Goal: Transaction & Acquisition: Purchase product/service

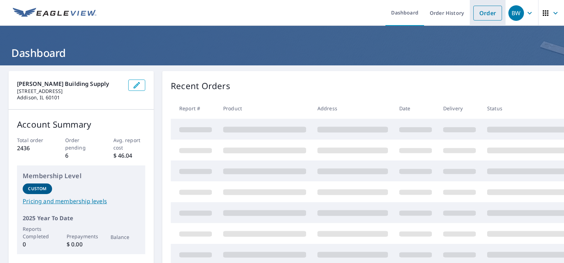
click at [483, 15] on link "Order" at bounding box center [487, 13] width 29 height 15
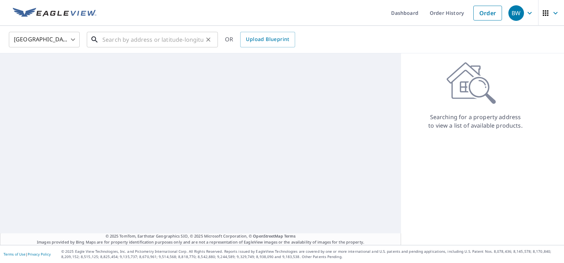
click at [168, 46] on input "text" at bounding box center [152, 40] width 101 height 20
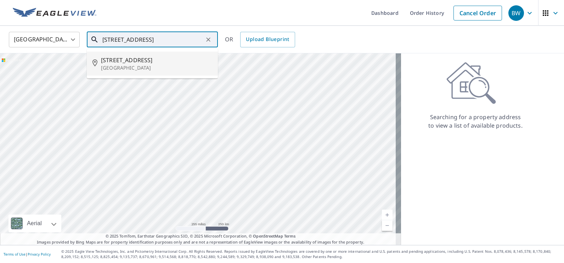
click at [142, 59] on span "[STREET_ADDRESS]" at bounding box center [156, 60] width 111 height 8
type input "[STREET_ADDRESS][PERSON_NAME]"
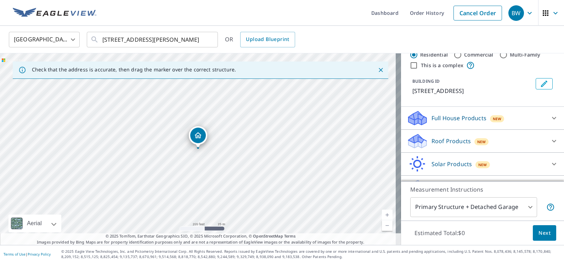
scroll to position [37, 0]
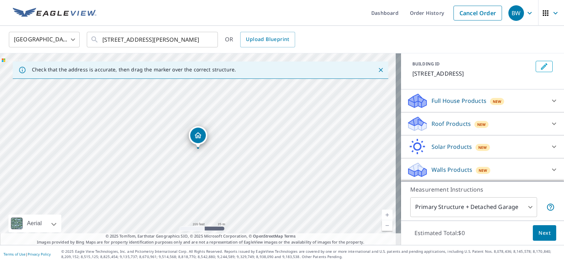
click at [452, 172] on p "Walls Products" at bounding box center [451, 170] width 41 height 8
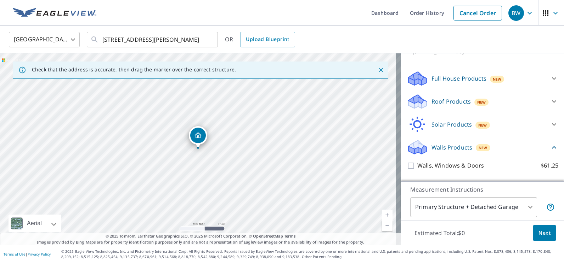
scroll to position [77, 0]
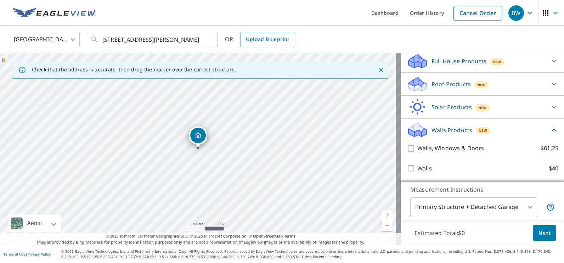
click at [422, 153] on div "Walls, Windows & Doors $61.25" at bounding box center [483, 148] width 152 height 20
click at [407, 153] on div "Walls, Windows & Doors $61.25" at bounding box center [483, 148] width 152 height 20
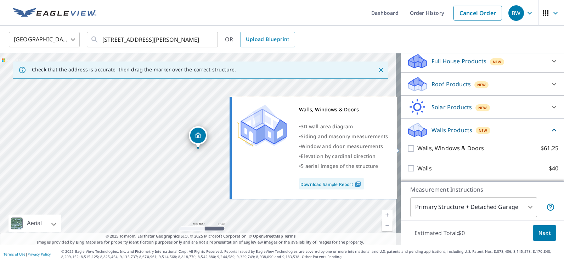
click at [407, 151] on input "Walls, Windows & Doors $61.25" at bounding box center [412, 148] width 11 height 8
checkbox input "true"
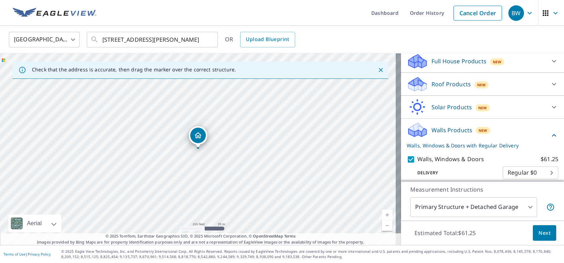
click at [539, 234] on span "Next" at bounding box center [544, 233] width 12 height 9
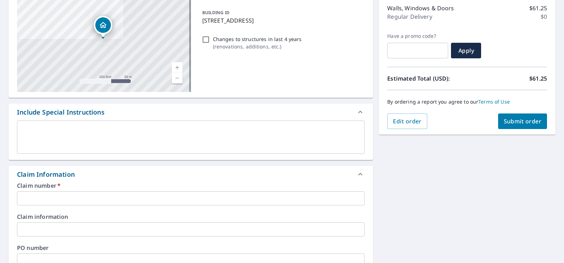
scroll to position [106, 0]
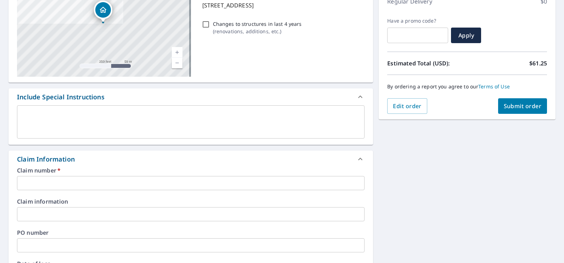
click at [127, 176] on div "Claim number   * ​" at bounding box center [190, 179] width 347 height 23
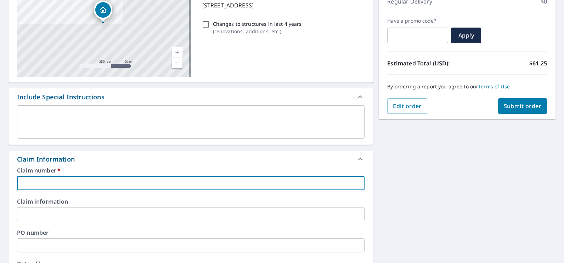
click at [127, 179] on input "text" at bounding box center [190, 183] width 347 height 14
type input "7940767"
click at [517, 104] on span "Submit order" at bounding box center [523, 106] width 38 height 8
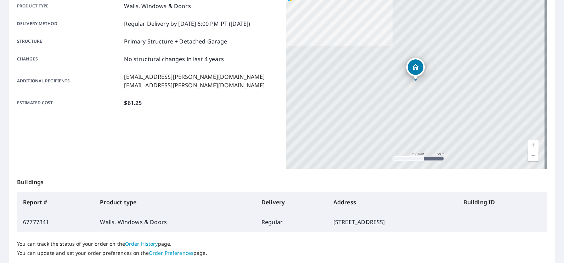
scroll to position [153, 0]
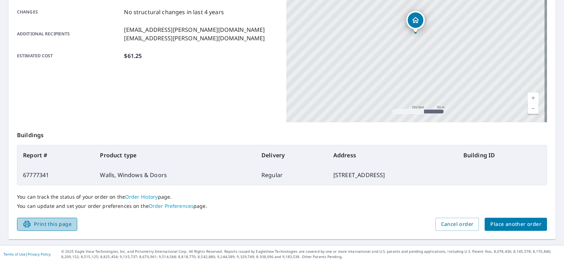
click at [66, 231] on button "Print this page" at bounding box center [47, 224] width 60 height 13
